Goal: Information Seeking & Learning: Learn about a topic

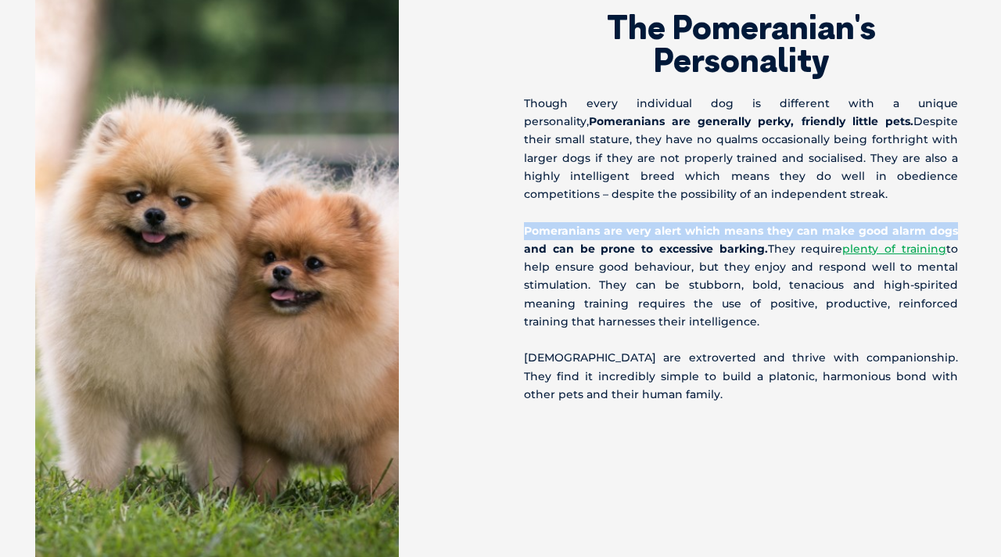
drag, startPoint x: 511, startPoint y: 222, endPoint x: 974, endPoint y: 227, distance: 462.8
click at [974, 227] on div "The Pomeranian's Personality Though every individual dog is different with a un…" at bounding box center [742, 178] width 485 height 452
copy strong "Pomeranians are very alert which means they can make good alarm dogs"
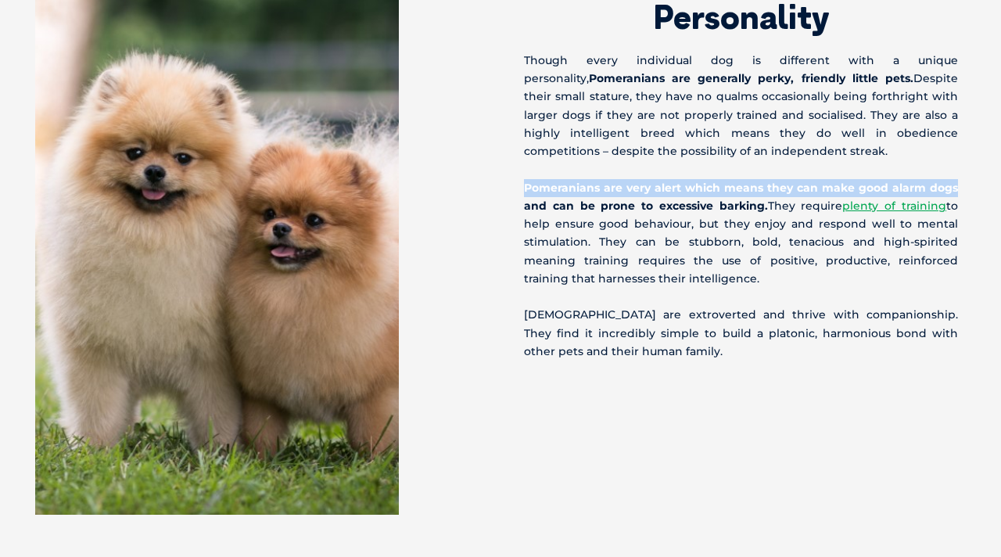
scroll to position [1959, 0]
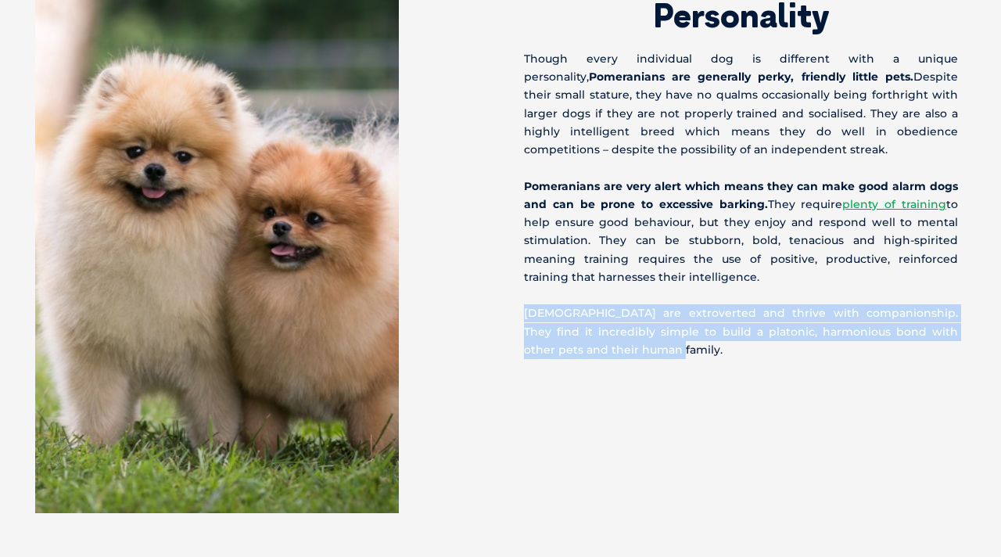
drag, startPoint x: 510, startPoint y: 310, endPoint x: 682, endPoint y: 356, distance: 178.0
click at [682, 356] on div "The Pomeranian's Personality Though every individual dog is different with a un…" at bounding box center [742, 133] width 485 height 452
copy p "[DEMOGRAPHIC_DATA] are extroverted and thrive with companionship. They find it …"
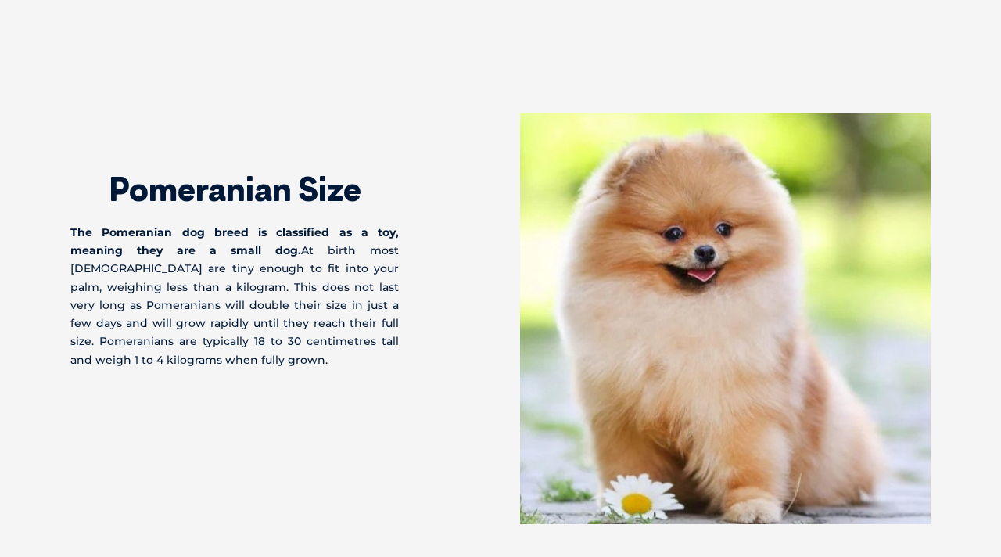
scroll to position [2583, 0]
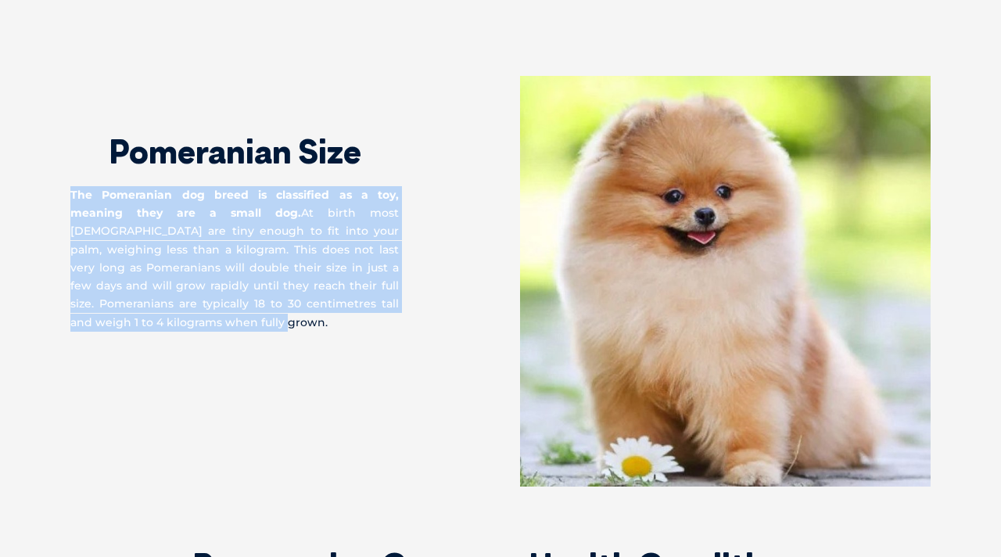
drag, startPoint x: 70, startPoint y: 190, endPoint x: 210, endPoint y: 317, distance: 189.8
click at [210, 317] on div "Pomeranian Size The Pomeranian dog breed is classified as a toy, meaning they a…" at bounding box center [500, 281] width 891 height 410
copy p "The Pomeranian dog breed is classified as a toy, meaning they are a small dog. …"
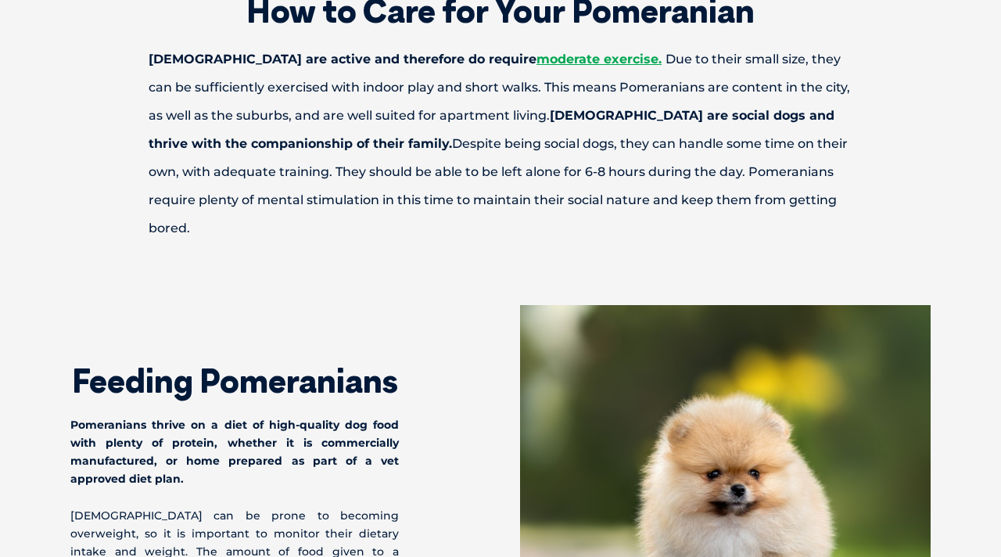
scroll to position [3891, 0]
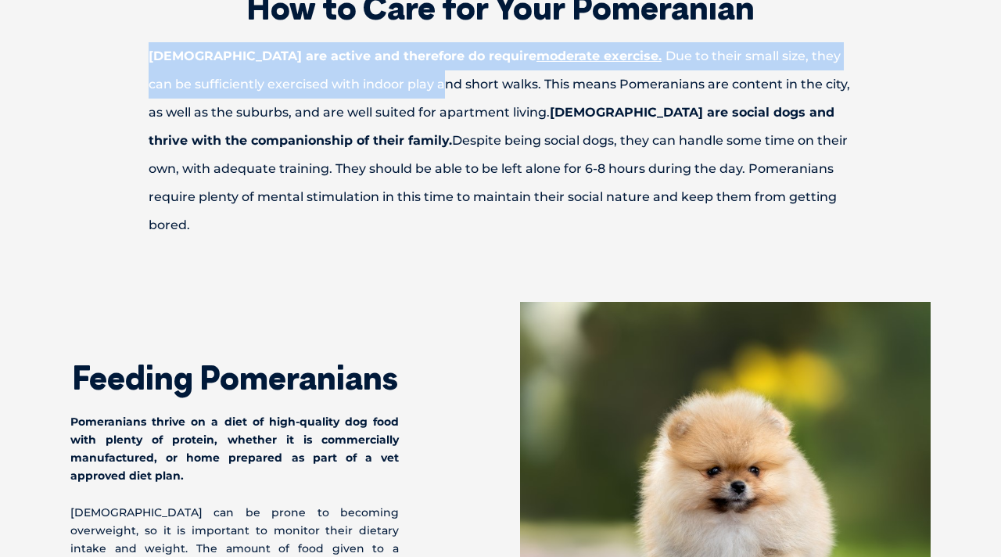
drag, startPoint x: 134, startPoint y: 56, endPoint x: 397, endPoint y: 84, distance: 264.1
click at [397, 84] on p "[DEMOGRAPHIC_DATA] are active and therefore do require moderate exercise. Due t…" at bounding box center [500, 140] width 813 height 197
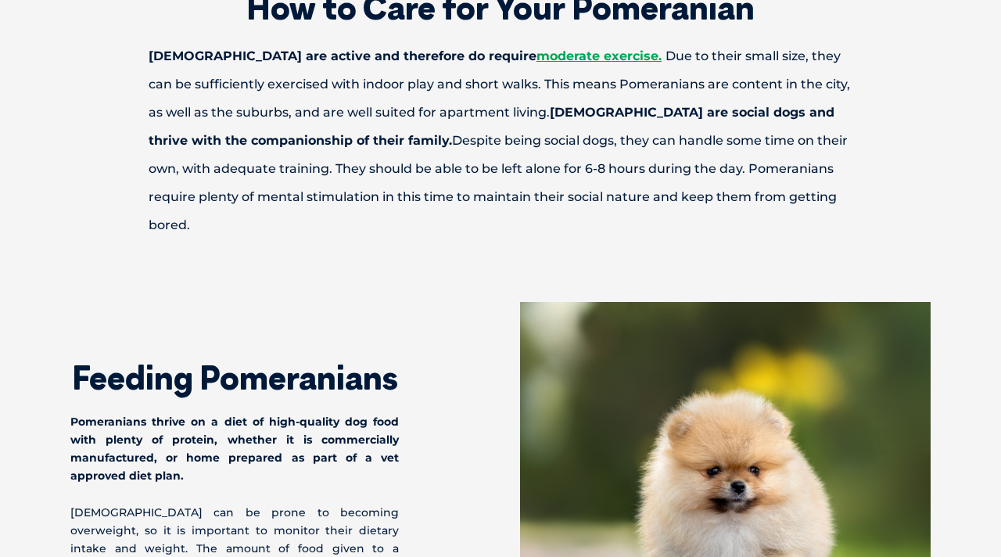
click at [412, 106] on p "[DEMOGRAPHIC_DATA] are active and therefore do require moderate exercise. Due t…" at bounding box center [500, 140] width 813 height 197
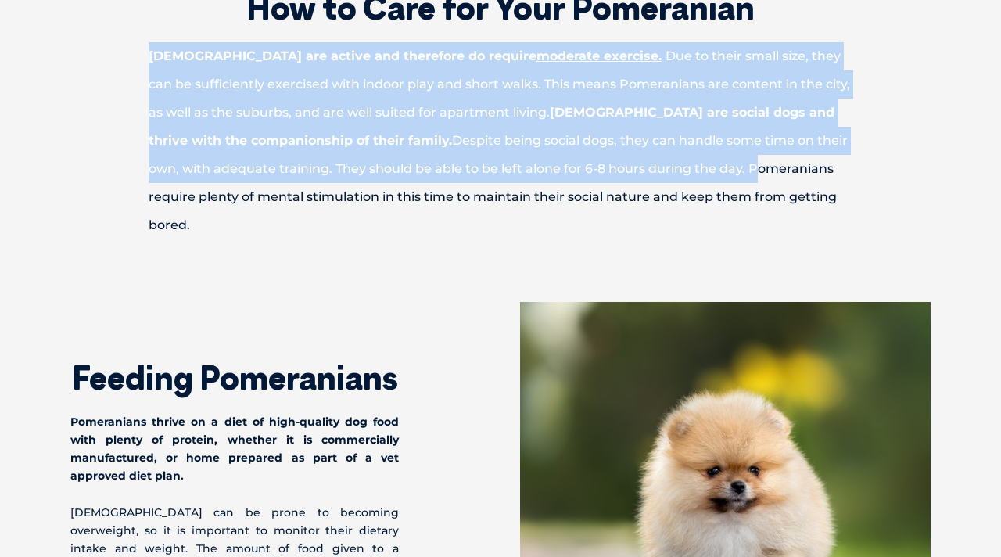
drag, startPoint x: 146, startPoint y: 59, endPoint x: 681, endPoint y: 176, distance: 547.4
click at [682, 176] on p "[DEMOGRAPHIC_DATA] are active and therefore do require moderate exercise. Due t…" at bounding box center [500, 140] width 813 height 197
copy p "[DEMOGRAPHIC_DATA] are active and therefore do require moderate exercise. Due t…"
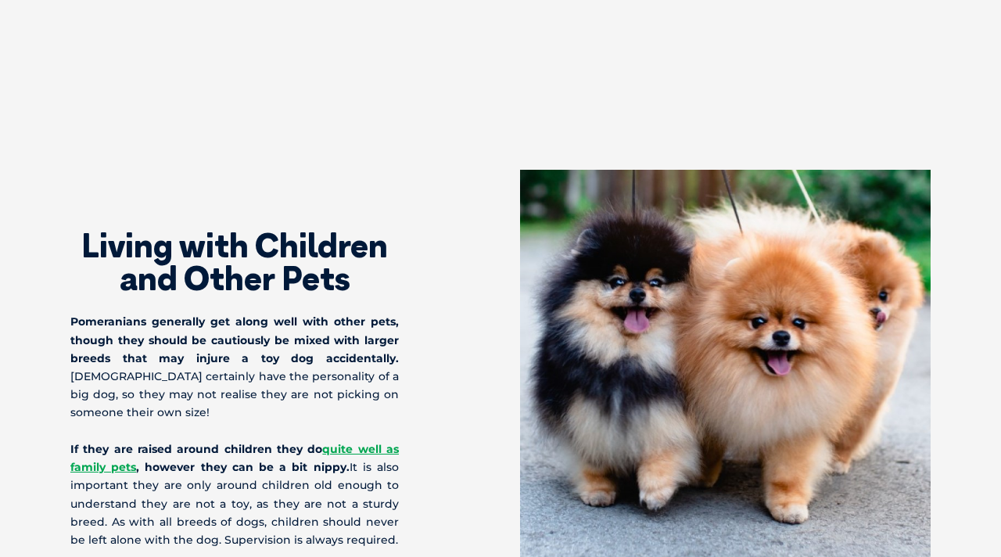
scroll to position [5405, 0]
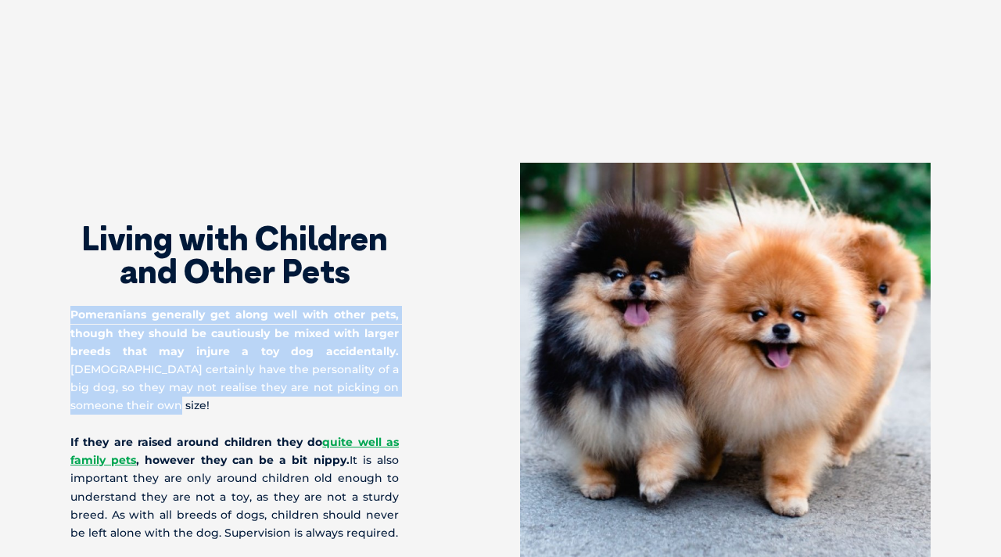
drag, startPoint x: 62, startPoint y: 295, endPoint x: 366, endPoint y: 385, distance: 317.3
click at [366, 385] on div "Living with Children and Other Pets Pomeranians generally get along well with o…" at bounding box center [500, 368] width 891 height 410
copy p "Pomeranians generally get along well with other pets, though they should be cau…"
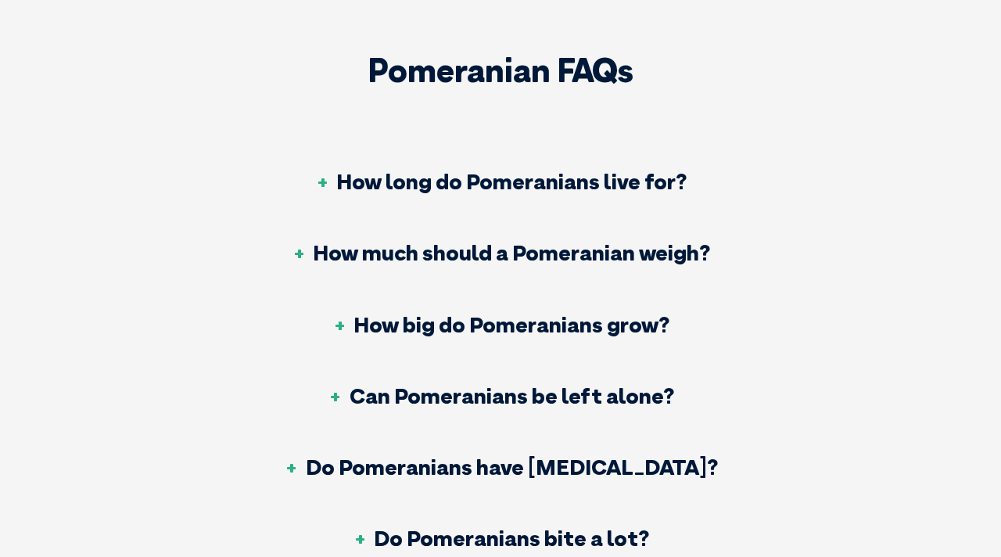
scroll to position [6042, 0]
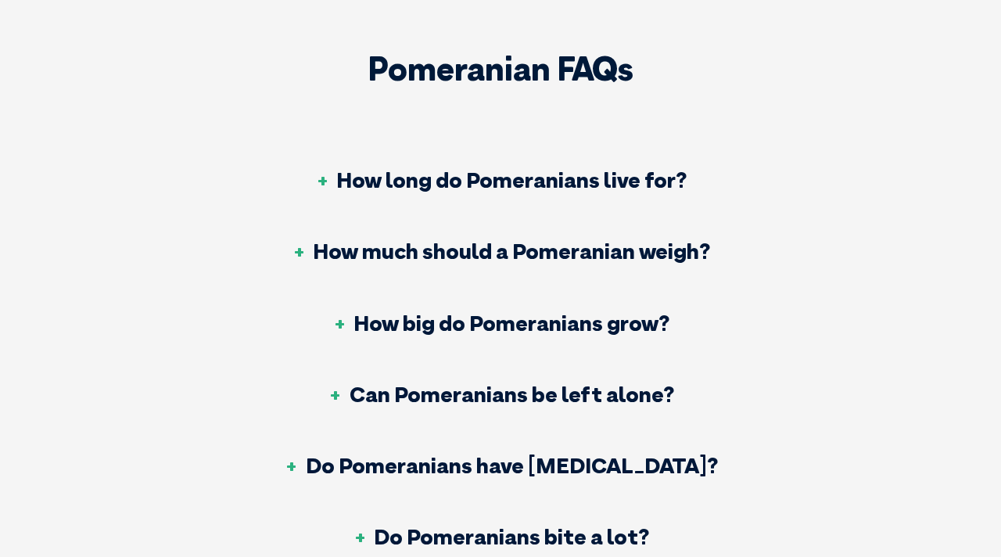
click at [435, 169] on h3 "How long do Pomeranians live for?" at bounding box center [500, 180] width 372 height 22
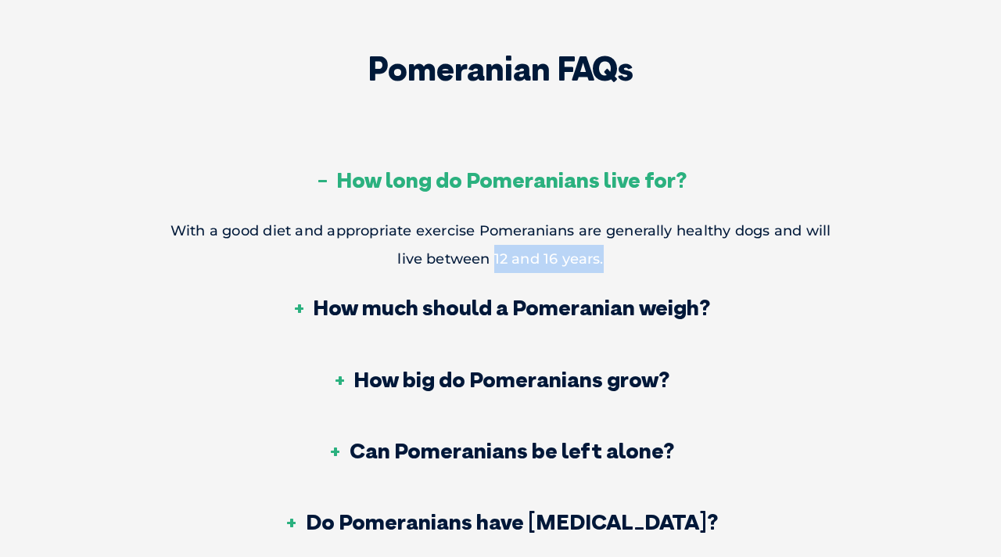
drag, startPoint x: 511, startPoint y: 247, endPoint x: 661, endPoint y: 245, distance: 150.1
click at [661, 245] on p "With a good diet and appropriate exercise Pomeranians are generally healthy dog…" at bounding box center [500, 245] width 661 height 56
copy p "12 and 16 years."
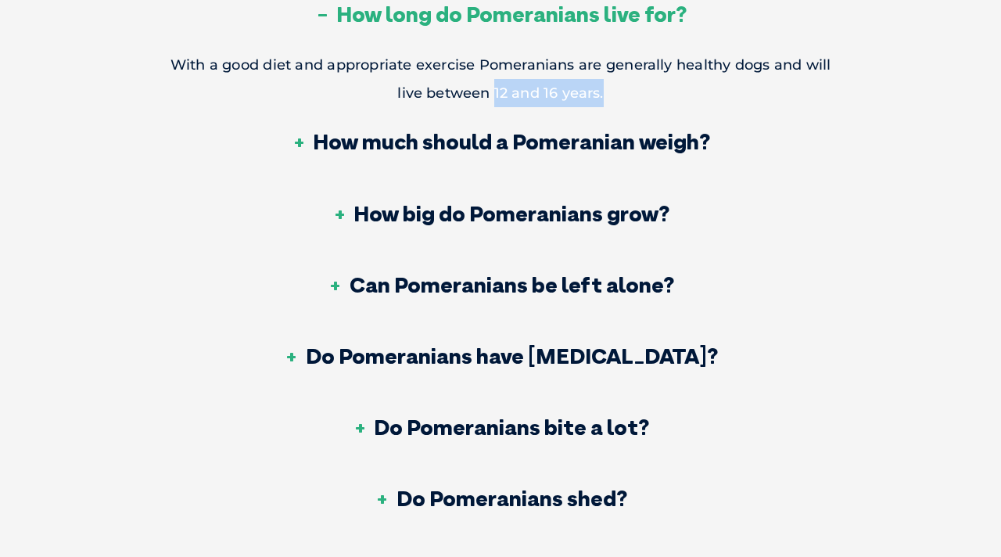
scroll to position [6218, 0]
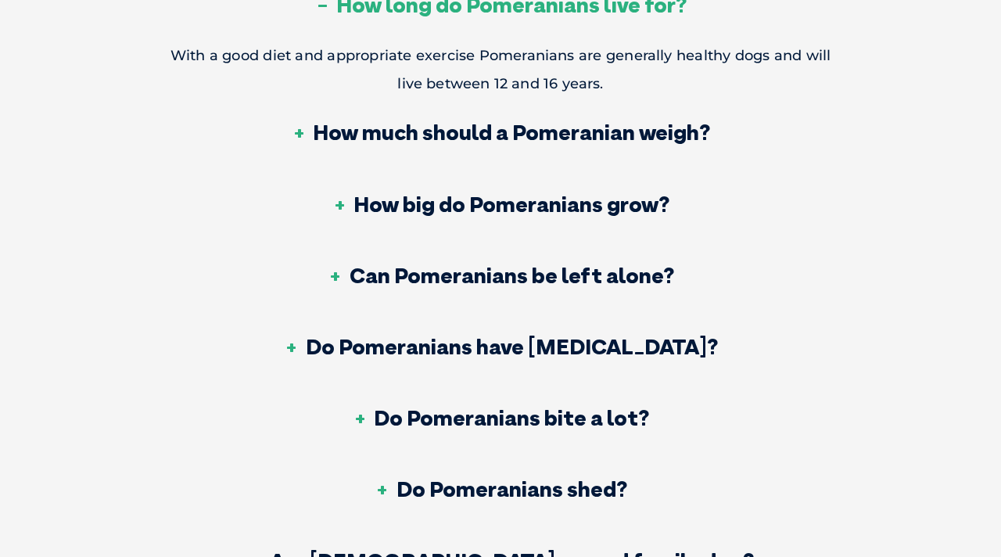
click at [593, 406] on h3 "Do Pomeranians bite a lot?" at bounding box center [500, 417] width 297 height 22
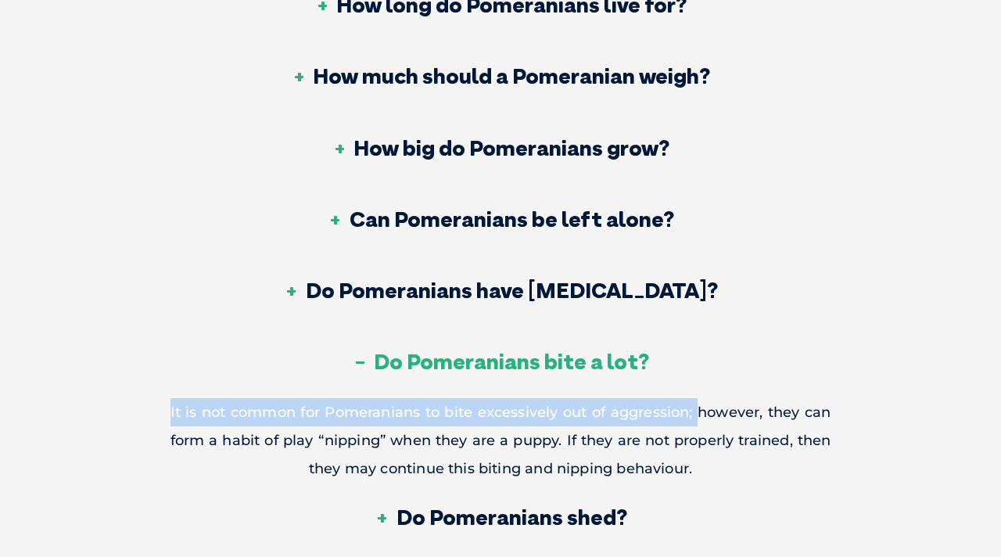
drag, startPoint x: 164, startPoint y: 390, endPoint x: 696, endPoint y: 389, distance: 532.3
click at [696, 389] on div "Pomeranian FAQs How long do [DEMOGRAPHIC_DATA] live for? With a good diet and a…" at bounding box center [501, 251] width 692 height 748
copy p "It is not common for Pomeranians to bite excessively out of aggression;"
